Goal: Navigation & Orientation: Find specific page/section

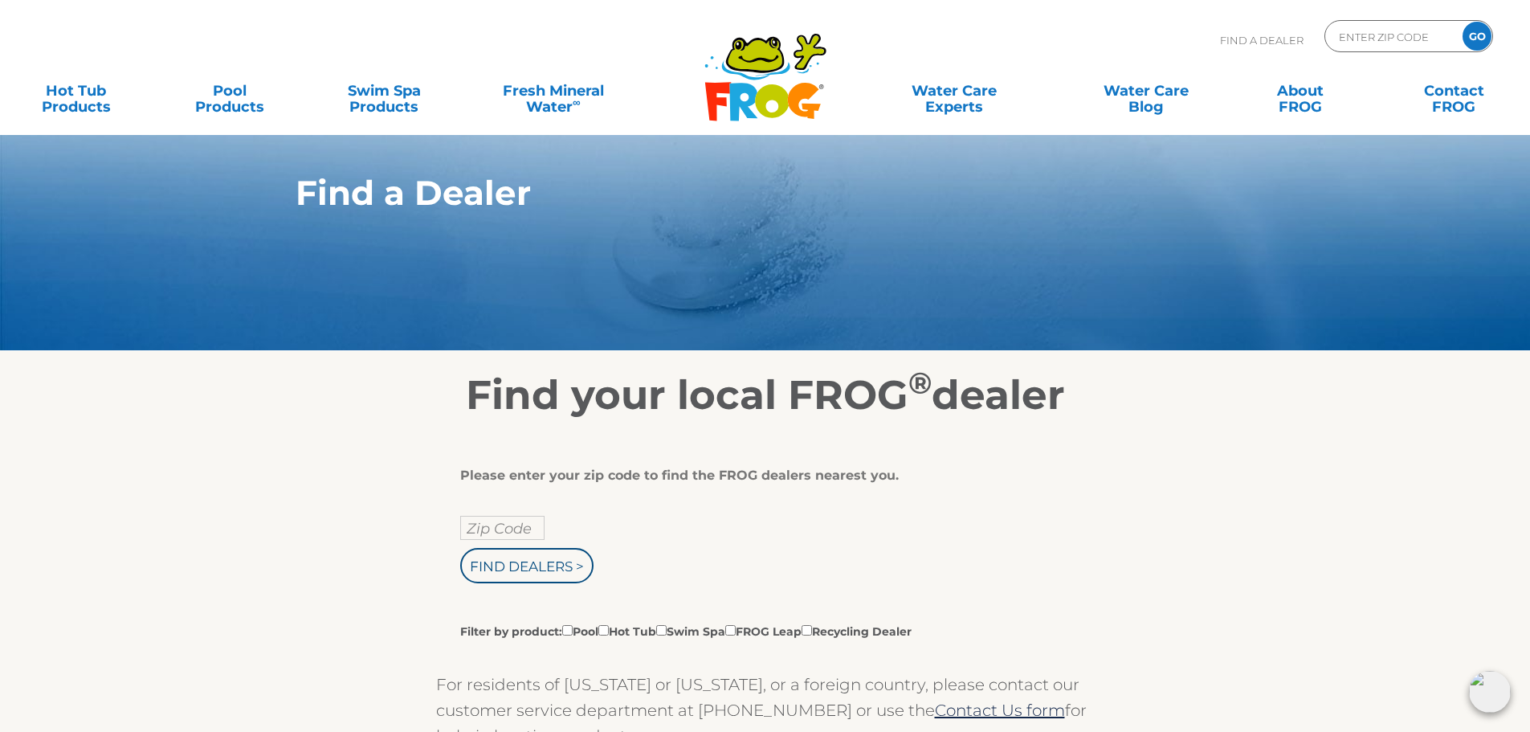
click at [483, 504] on div "Please enter your zip code to find the FROG dealers nearest you. Zip Code Find …" at bounding box center [759, 553] width 598 height 172
click at [491, 528] on input "text" at bounding box center [502, 528] width 84 height 24
type input "44905"
click at [512, 557] on input "Find Dealers >" at bounding box center [526, 565] width 133 height 35
click at [525, 566] on input "Find Dealers >" at bounding box center [526, 565] width 133 height 35
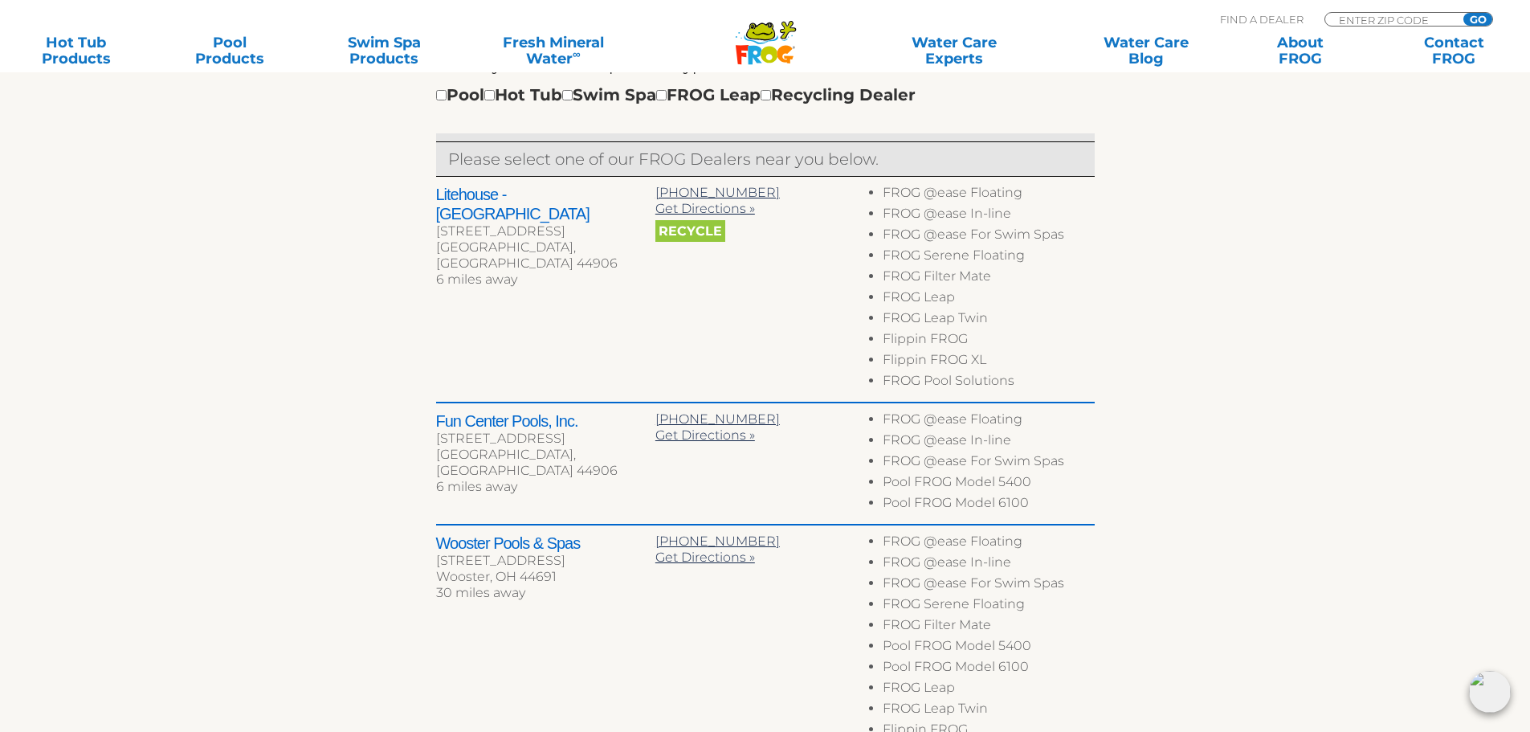
scroll to position [642, 0]
